Goal: Register for event/course

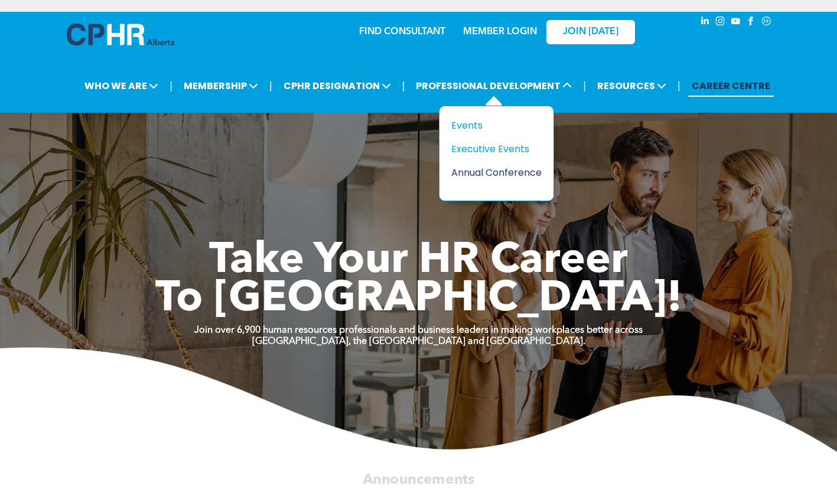
click at [471, 170] on div "Annual Conference" at bounding box center [491, 172] width 81 height 15
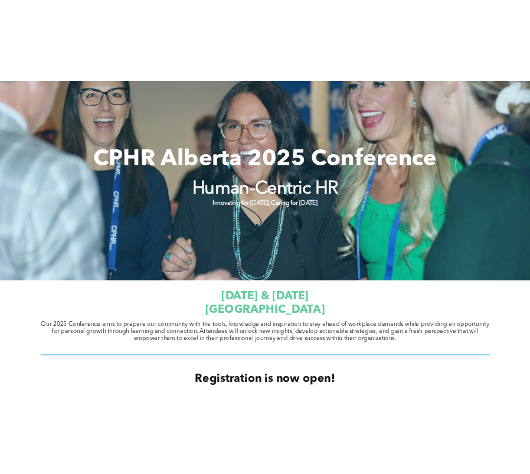
scroll to position [236, 0]
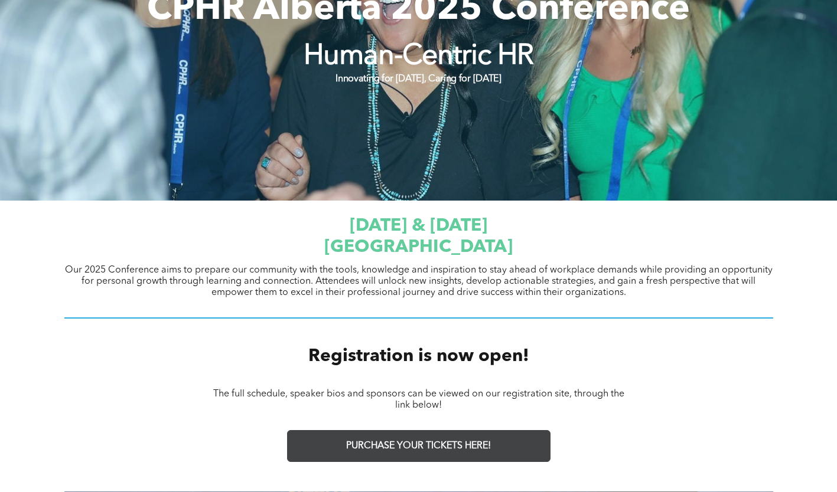
click at [389, 446] on span "PURCHASE YOUR TICKETS HERE!" at bounding box center [418, 446] width 145 height 11
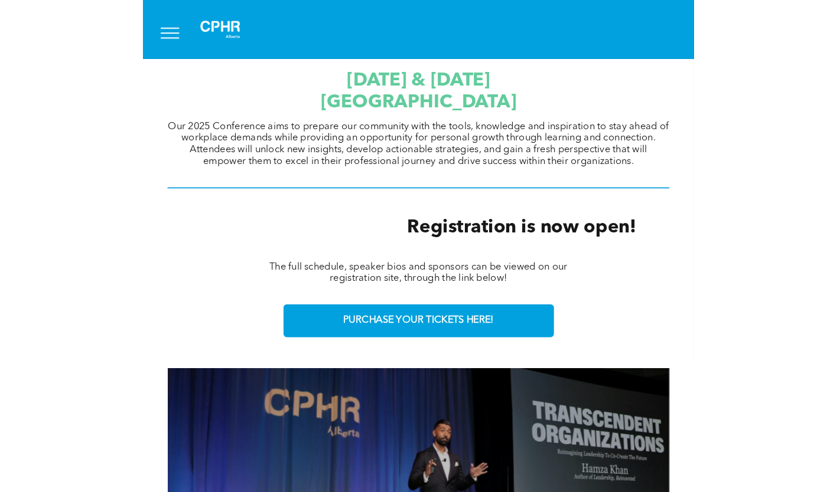
scroll to position [295, 0]
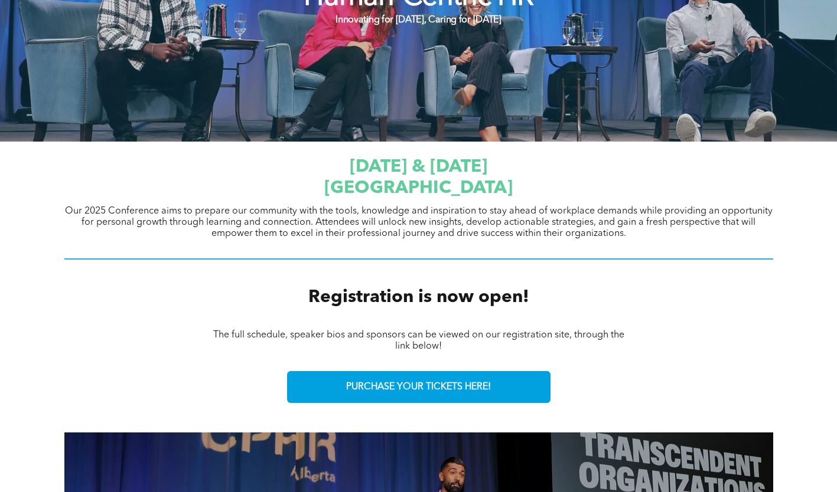
click at [65, 367] on div "PURCHASE YOUR TICKETS HERE!" at bounding box center [418, 387] width 837 height 50
